Goal: Find specific page/section

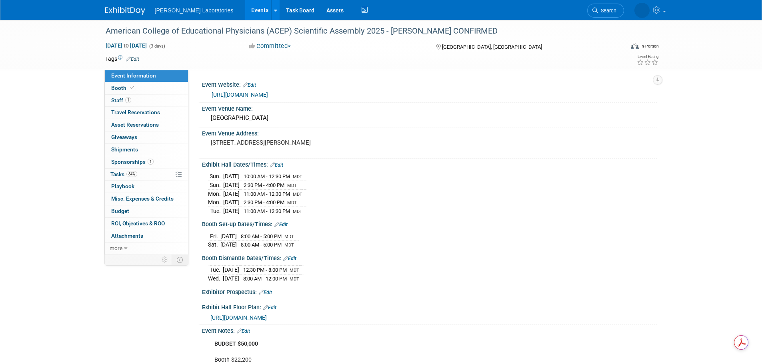
click at [245, 12] on link "Events" at bounding box center [259, 10] width 29 height 20
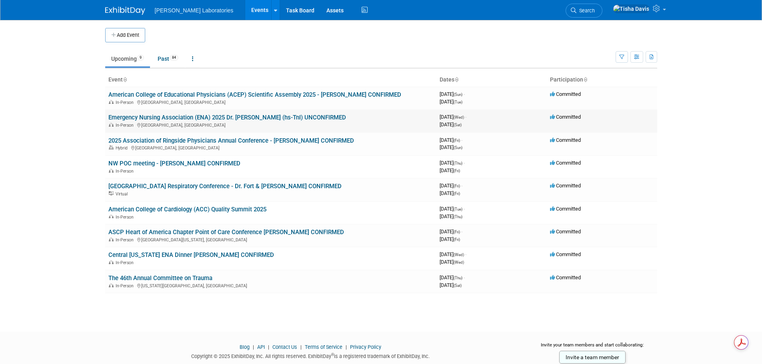
click at [204, 120] on link "Emergency Nursing Association (ENA) 2025 Dr. [PERSON_NAME] (hs-TnI) UNCONFIRMED" at bounding box center [227, 117] width 238 height 7
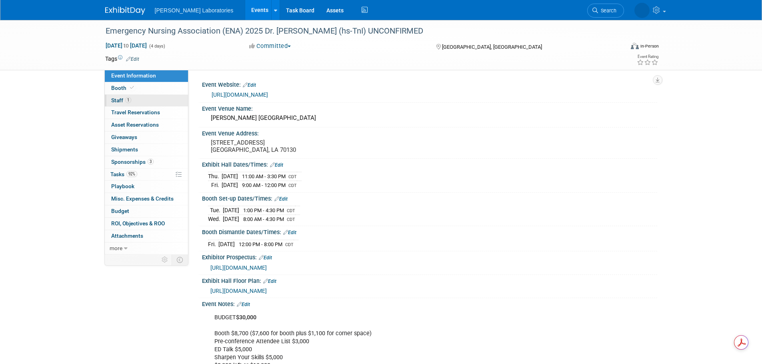
click at [116, 100] on span "Staff 1" at bounding box center [121, 100] width 20 height 6
